Goal: Find specific page/section: Find specific page/section

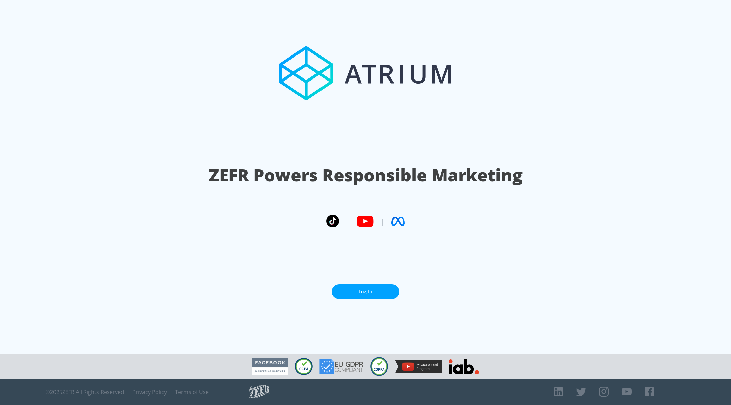
click at [372, 286] on link "Log In" at bounding box center [366, 291] width 68 height 15
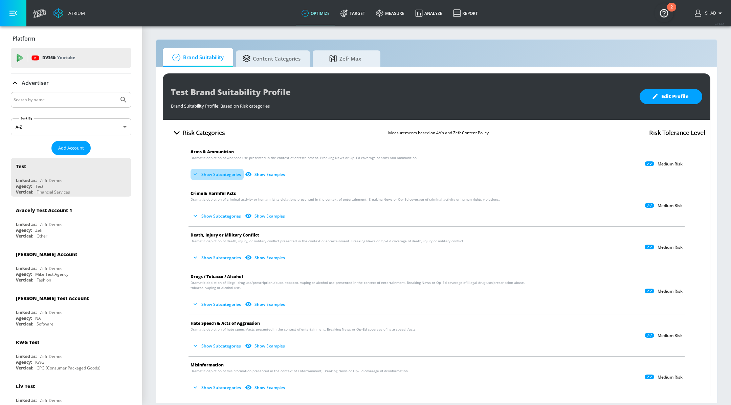
click at [211, 171] on button "Show Subcategories" at bounding box center [217, 174] width 53 height 11
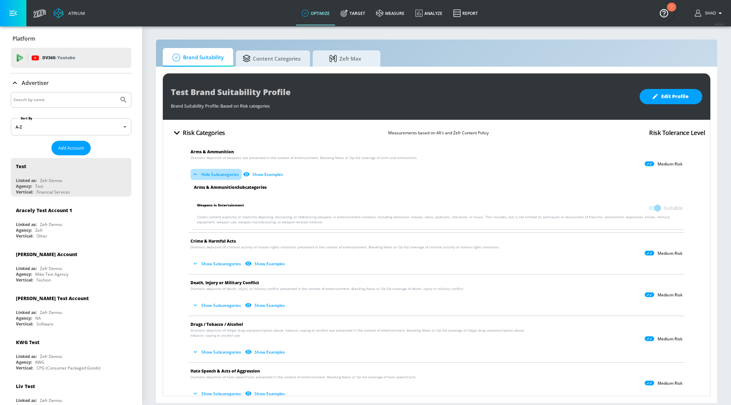
click at [206, 175] on button "Hide Subcategories" at bounding box center [216, 174] width 51 height 11
